Goal: Transaction & Acquisition: Purchase product/service

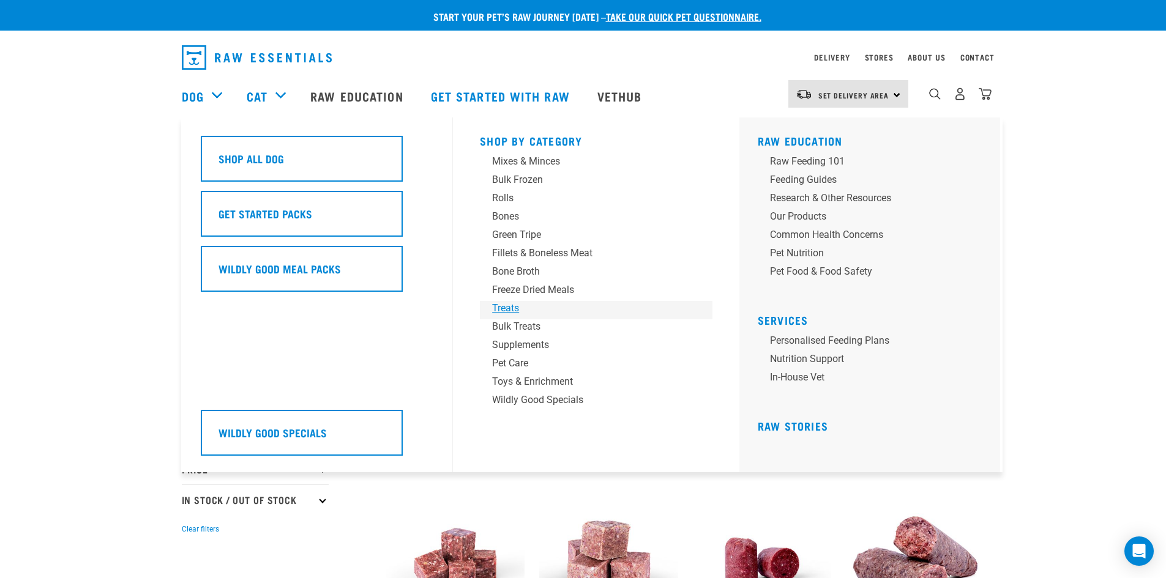
click at [517, 308] on div "Treats" at bounding box center [587, 308] width 191 height 15
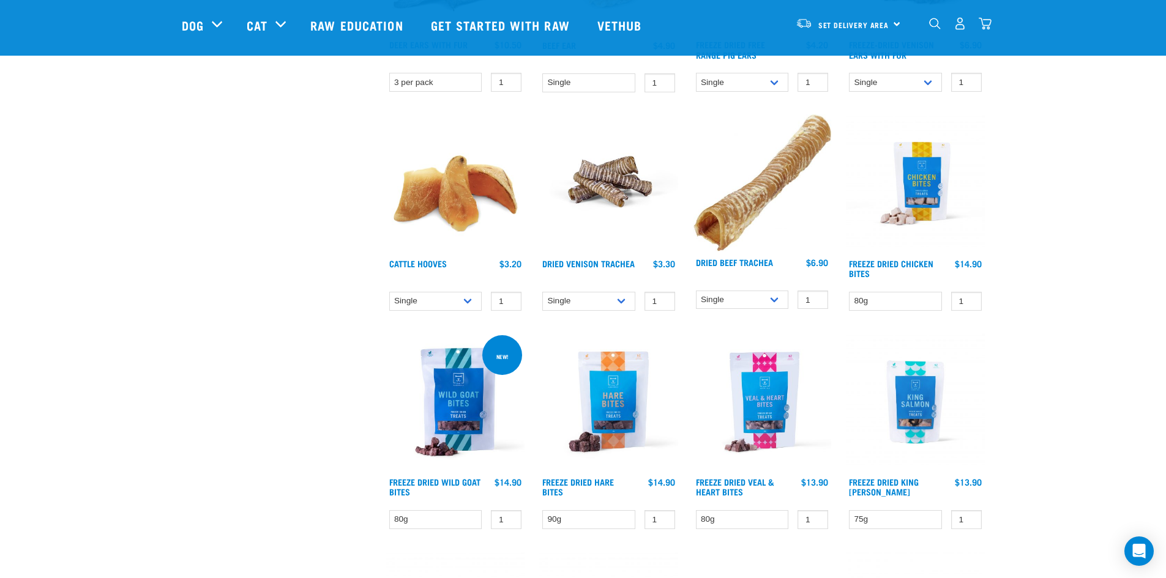
scroll to position [1162, 0]
click at [453, 483] on link "Freeze Dried Wild Goat Bites" at bounding box center [434, 486] width 91 height 14
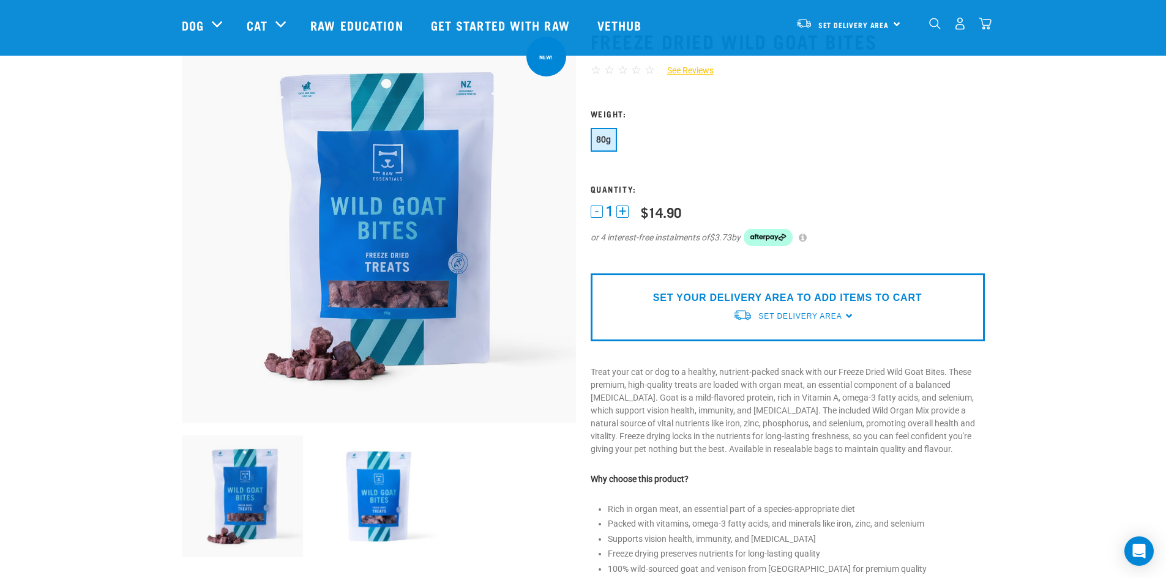
scroll to position [61, 0]
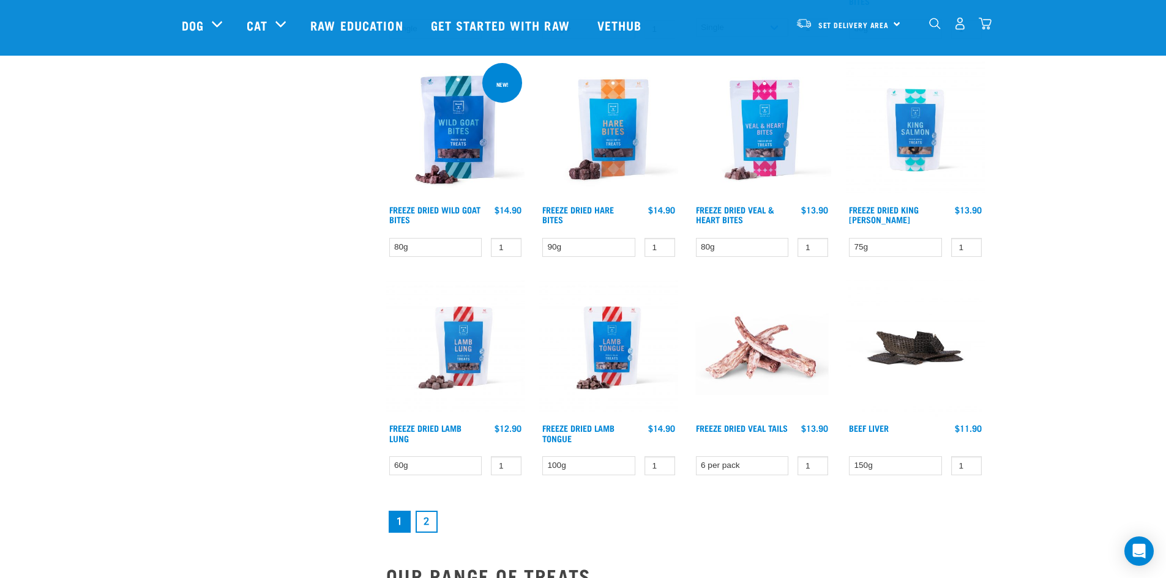
scroll to position [1435, 0]
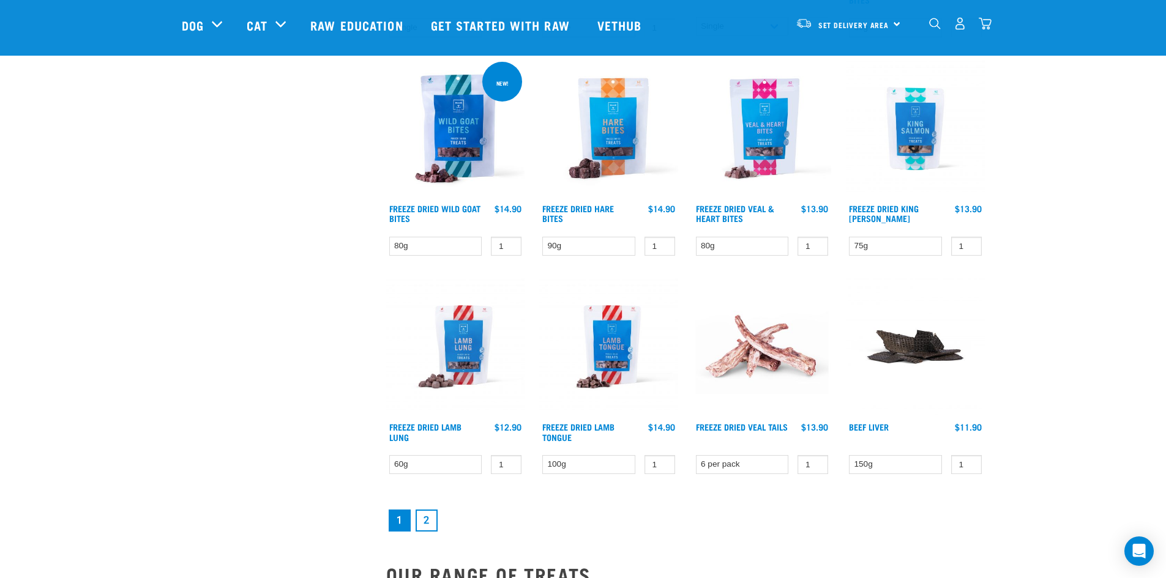
click at [431, 520] on link "2" at bounding box center [427, 521] width 22 height 22
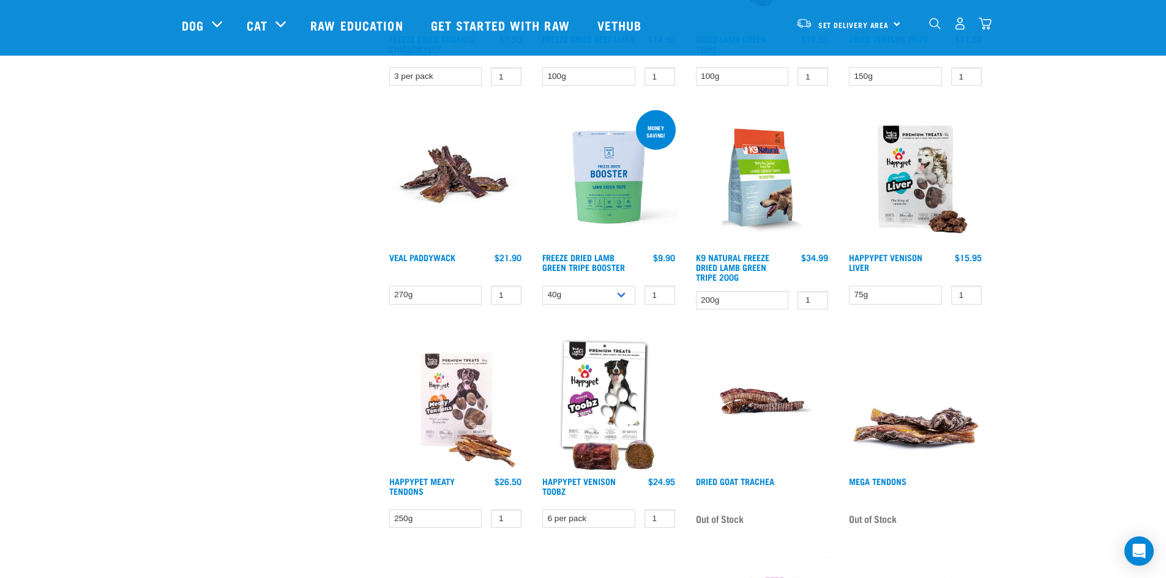
scroll to position [734, 0]
